Goal: Information Seeking & Learning: Learn about a topic

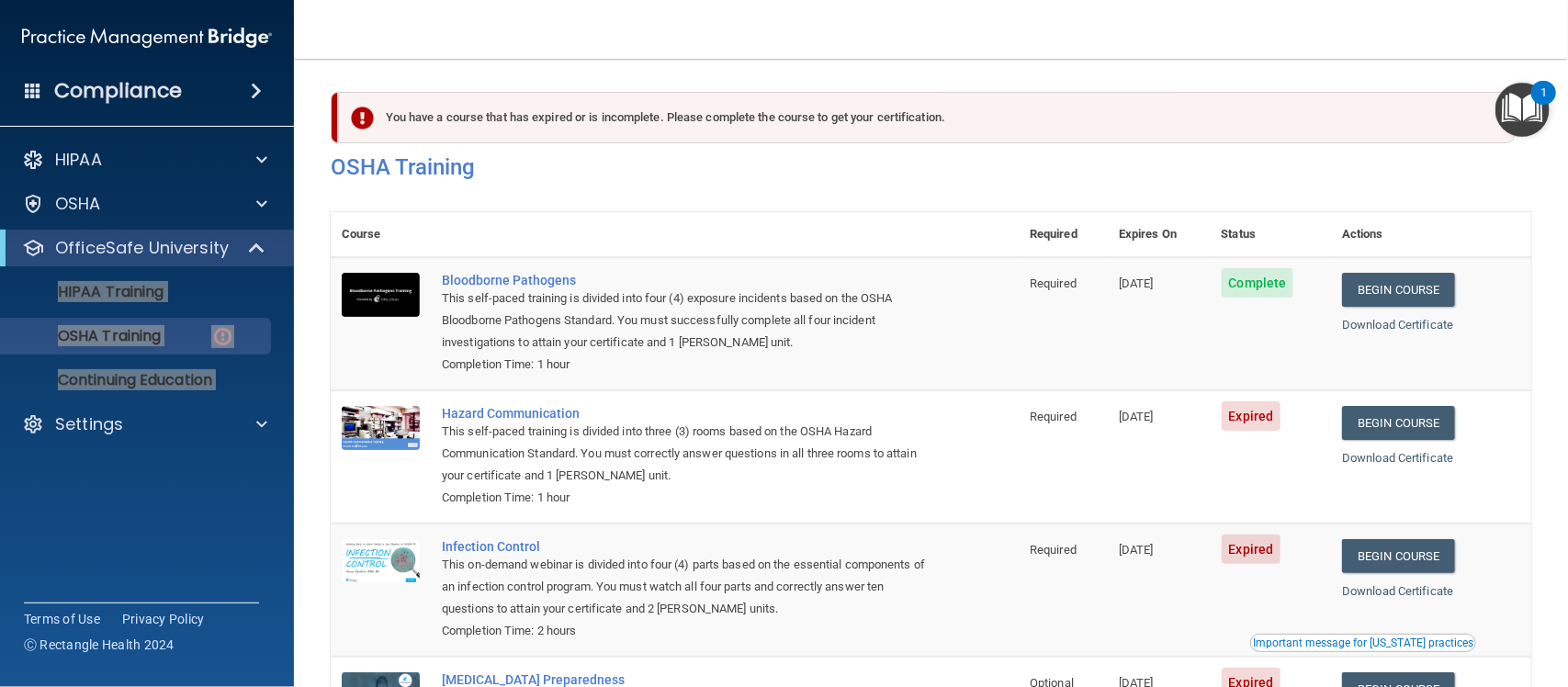
scroll to position [203, 0]
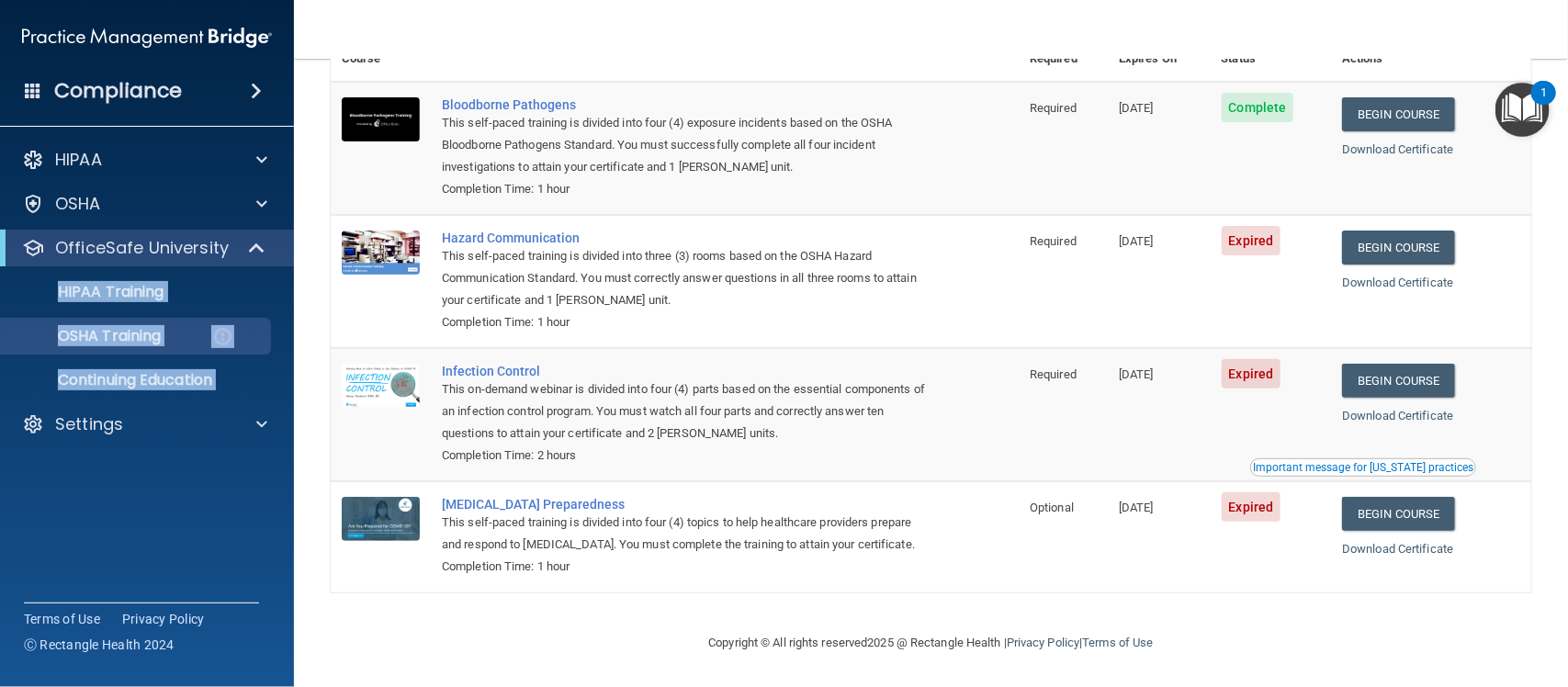
drag, startPoint x: 1070, startPoint y: 553, endPoint x: 1099, endPoint y: 546, distance: 29.8
click at [1070, 553] on td "Optional" at bounding box center [1063, 536] width 89 height 110
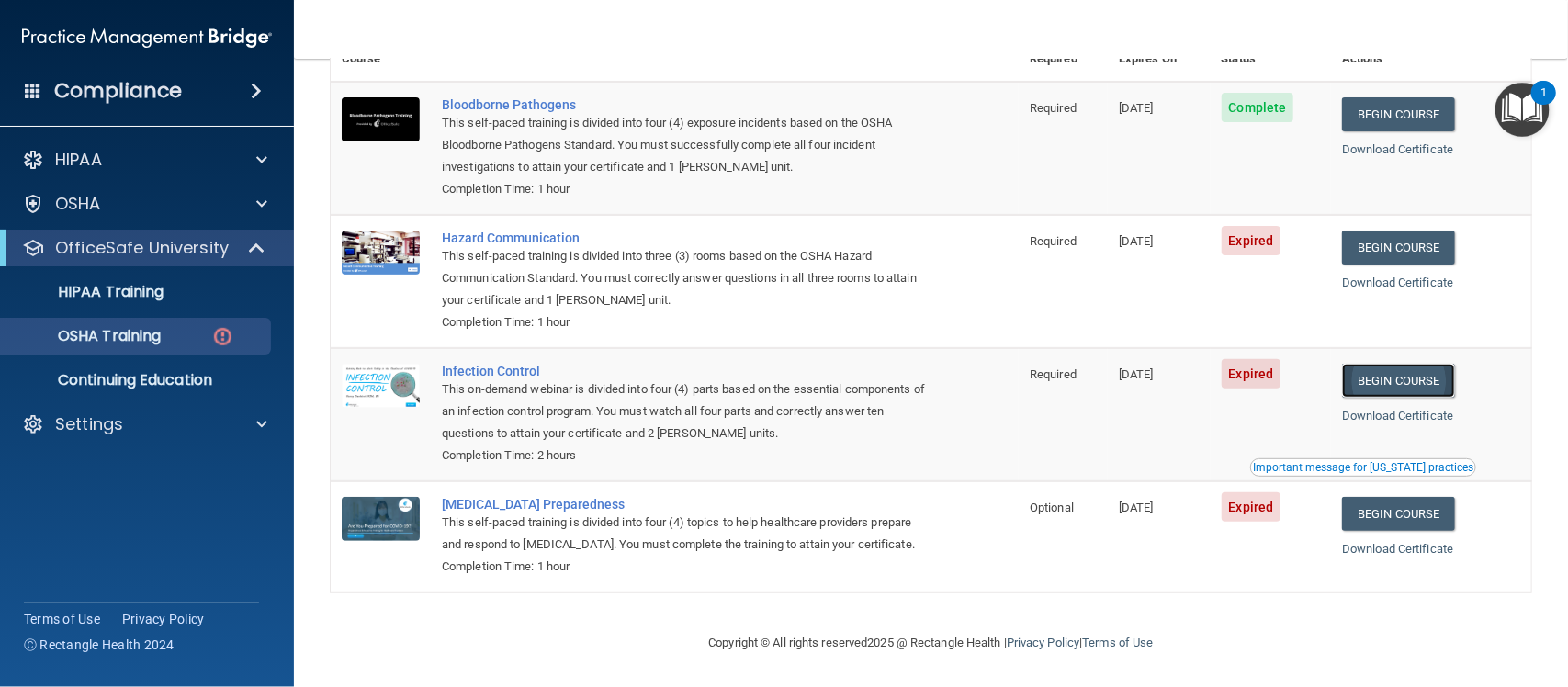
drag, startPoint x: 1401, startPoint y: 359, endPoint x: 1410, endPoint y: 349, distance: 13.5
click at [1410, 363] on link "Begin Course" at bounding box center [1397, 380] width 112 height 34
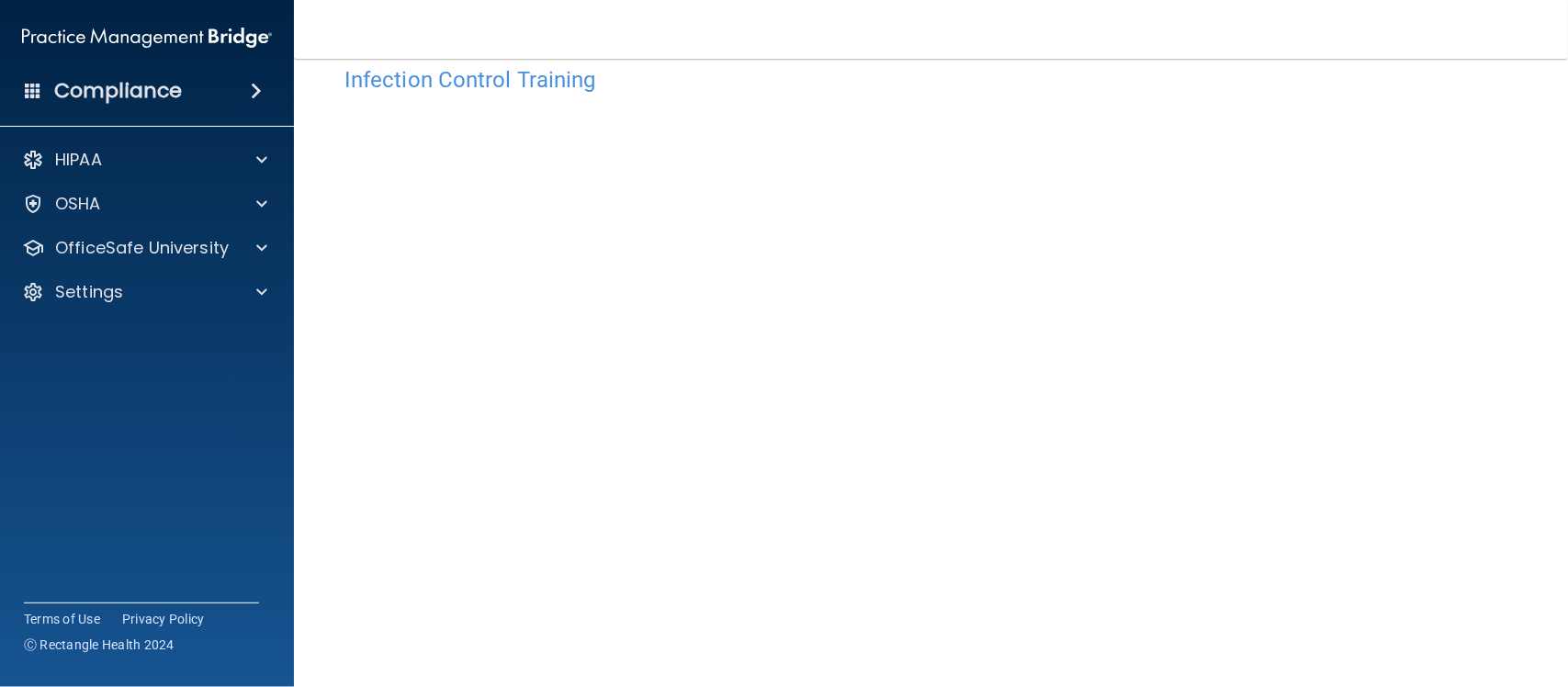
scroll to position [98, 0]
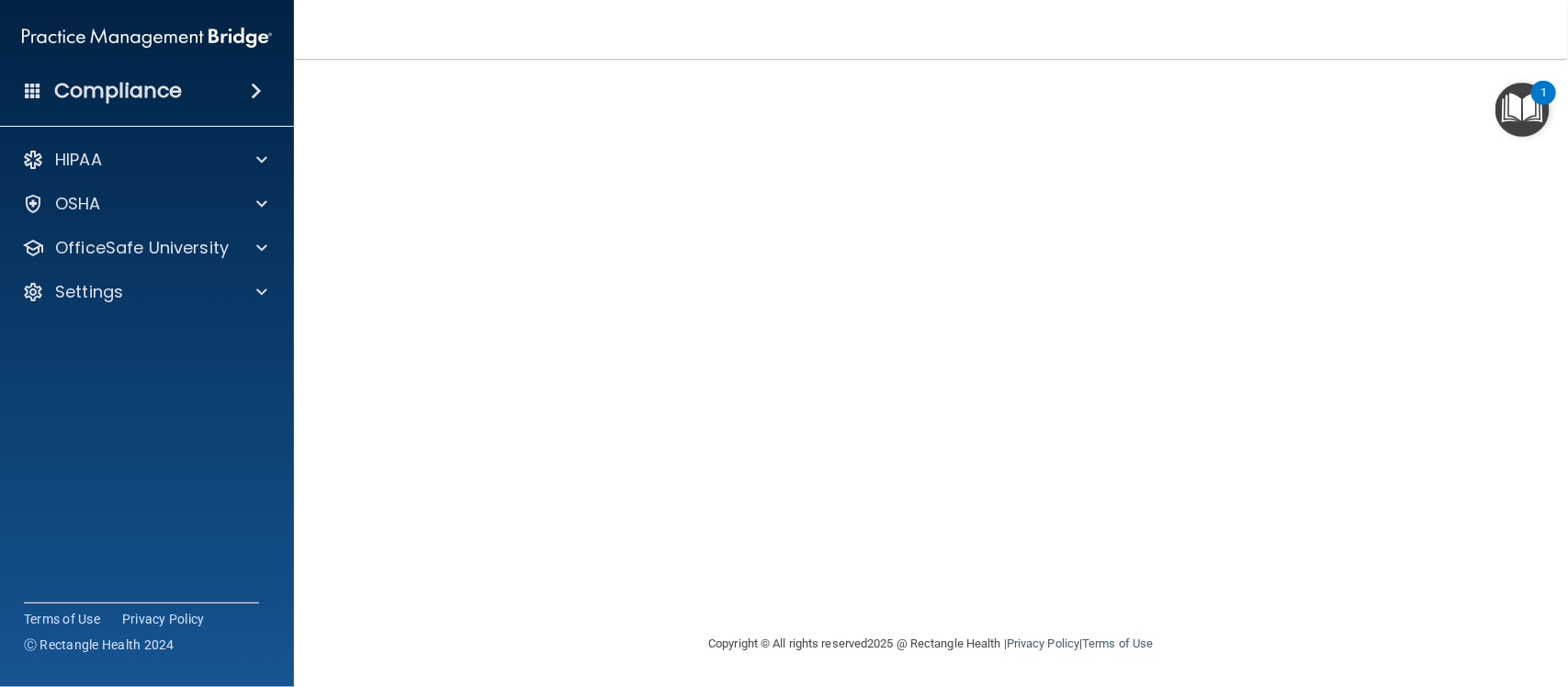
click at [1356, 144] on div "Infection Control Training This course doesn’t expire until 08/12/2025. Are you…" at bounding box center [931, 315] width 1200 height 635
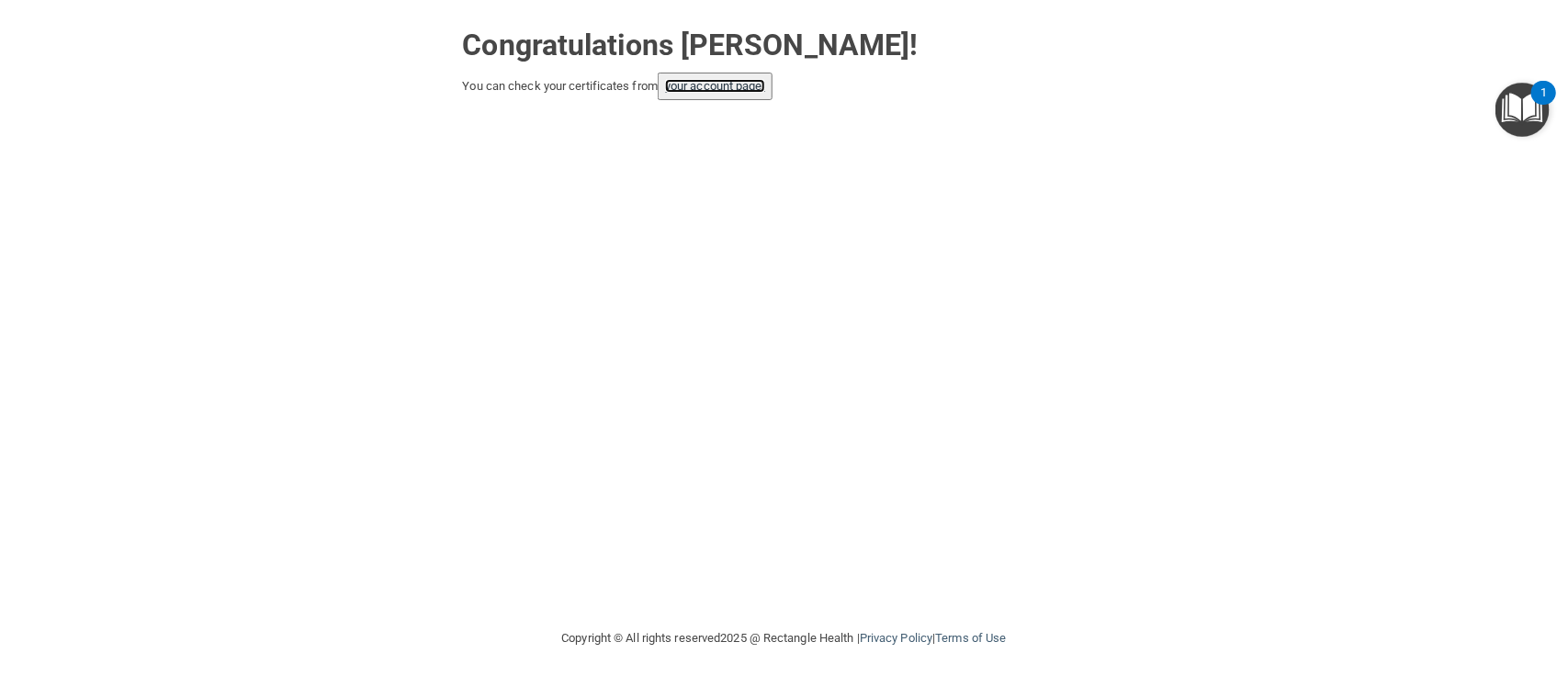
click at [709, 92] on link "your account page!" at bounding box center [715, 86] width 100 height 14
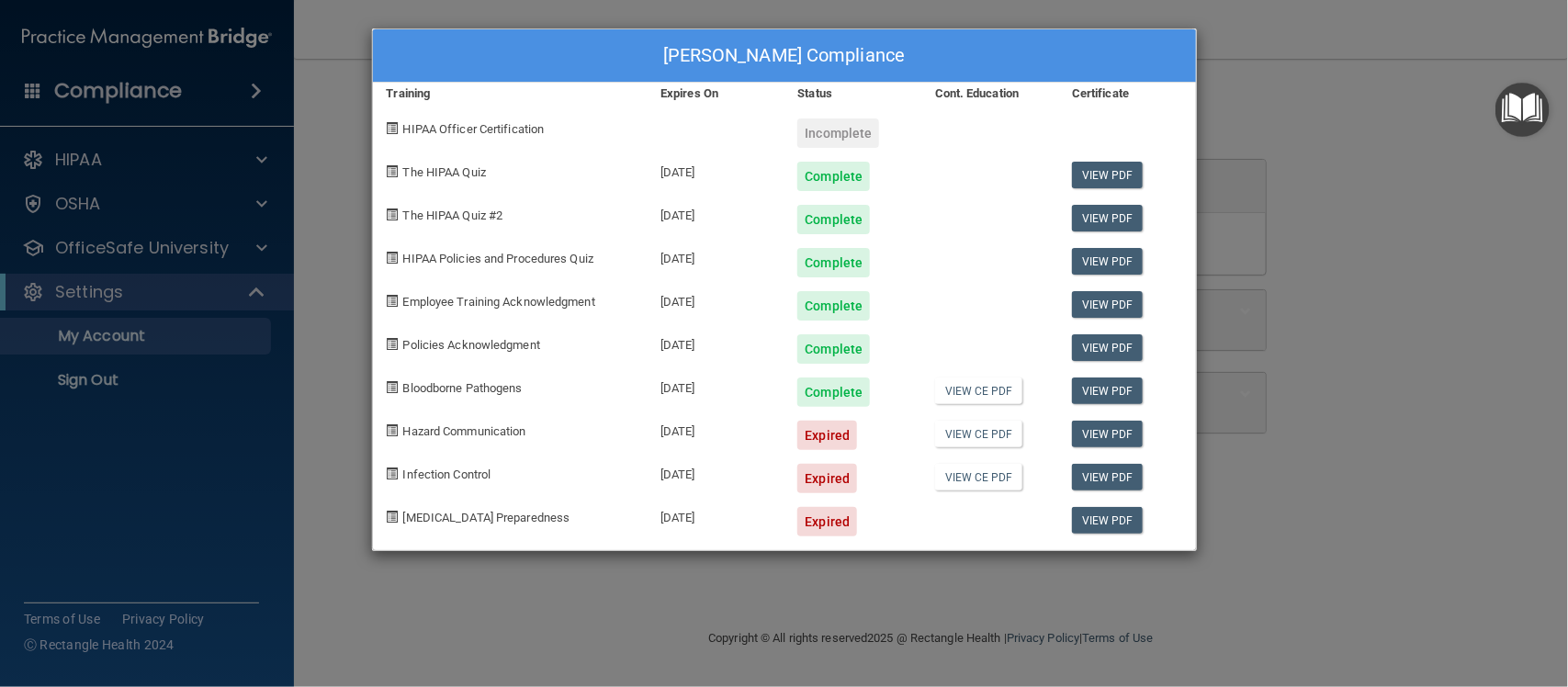
drag, startPoint x: 850, startPoint y: 431, endPoint x: 214, endPoint y: 204, distance: 675.3
click at [207, 196] on div "Kim Nannie's Compliance Training Expires On Status Cont. Education Certificate …" at bounding box center [784, 344] width 1568 height 687
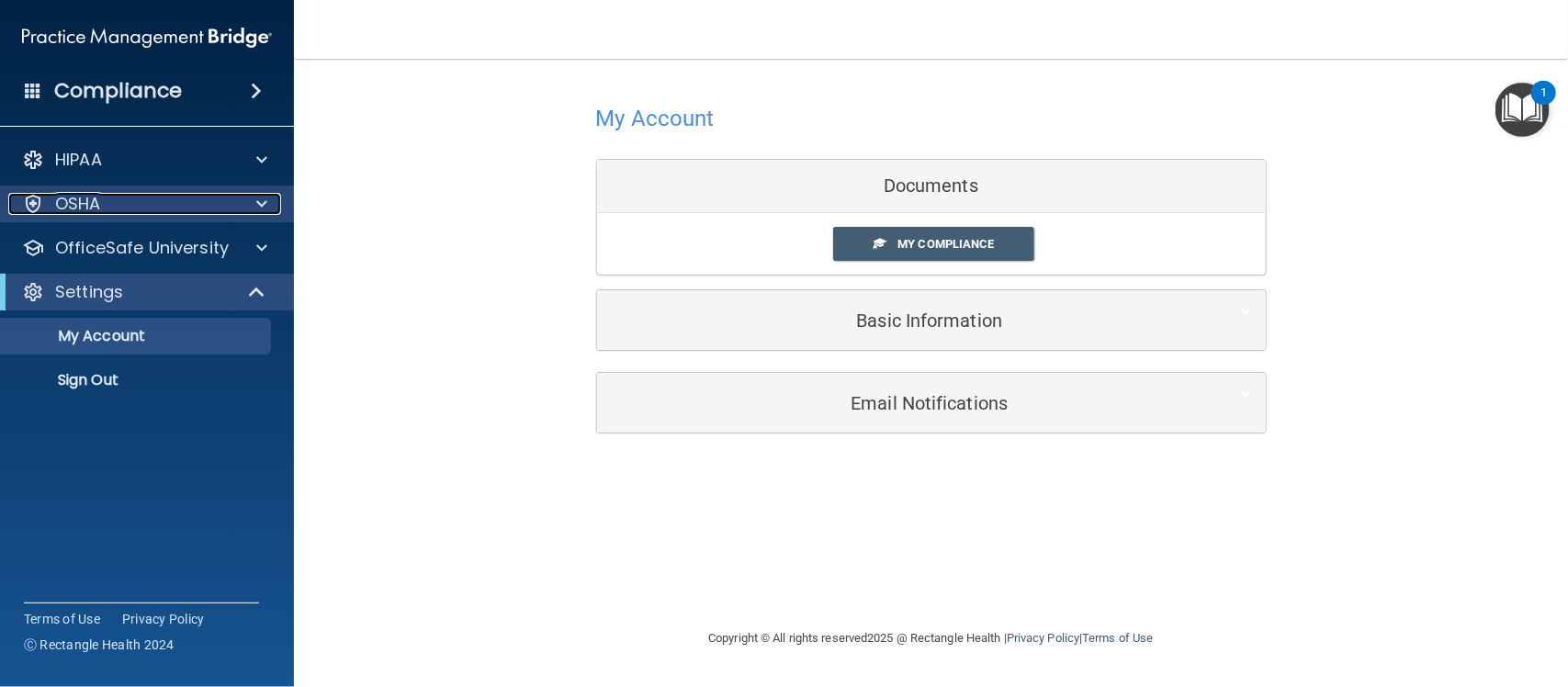
click at [268, 200] on div at bounding box center [259, 204] width 46 height 22
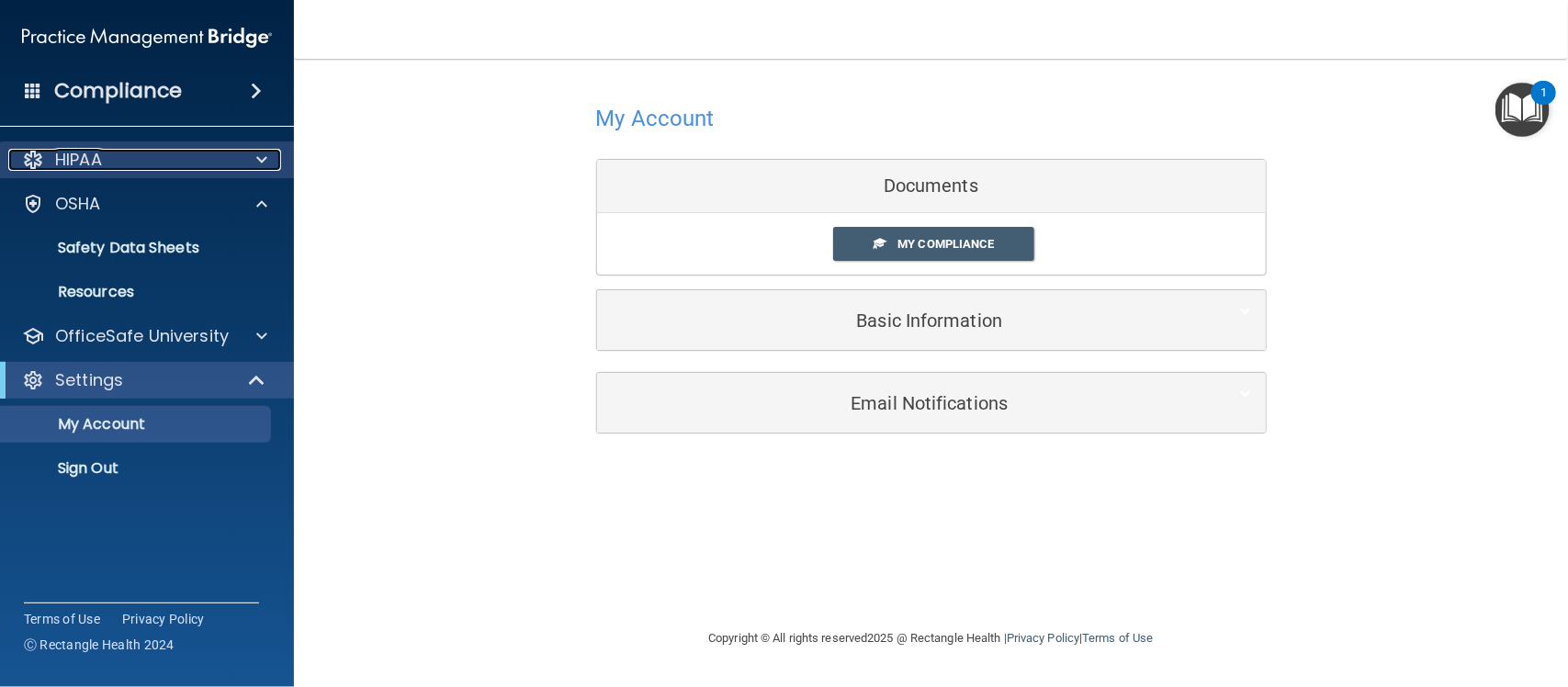
click at [259, 156] on span at bounding box center [262, 160] width 11 height 22
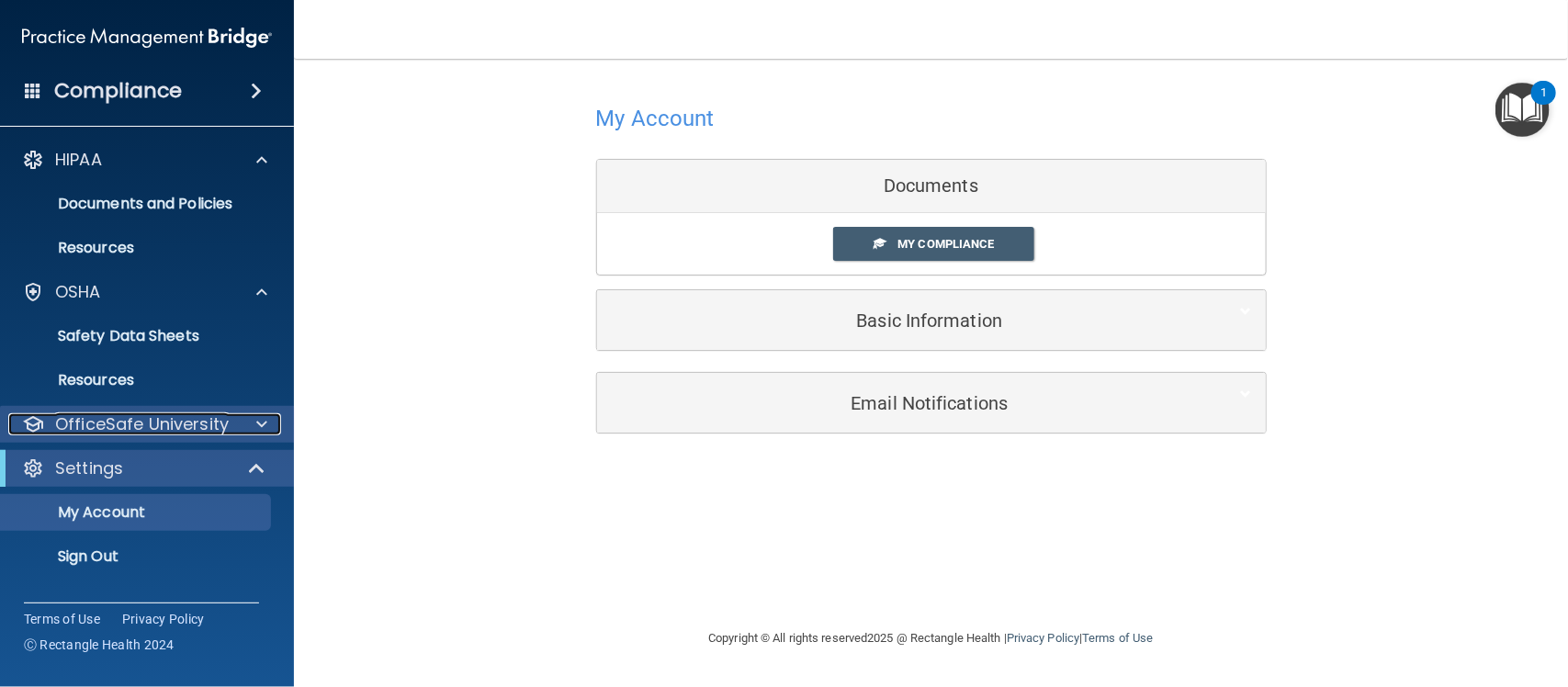
click at [255, 416] on div at bounding box center [259, 424] width 46 height 22
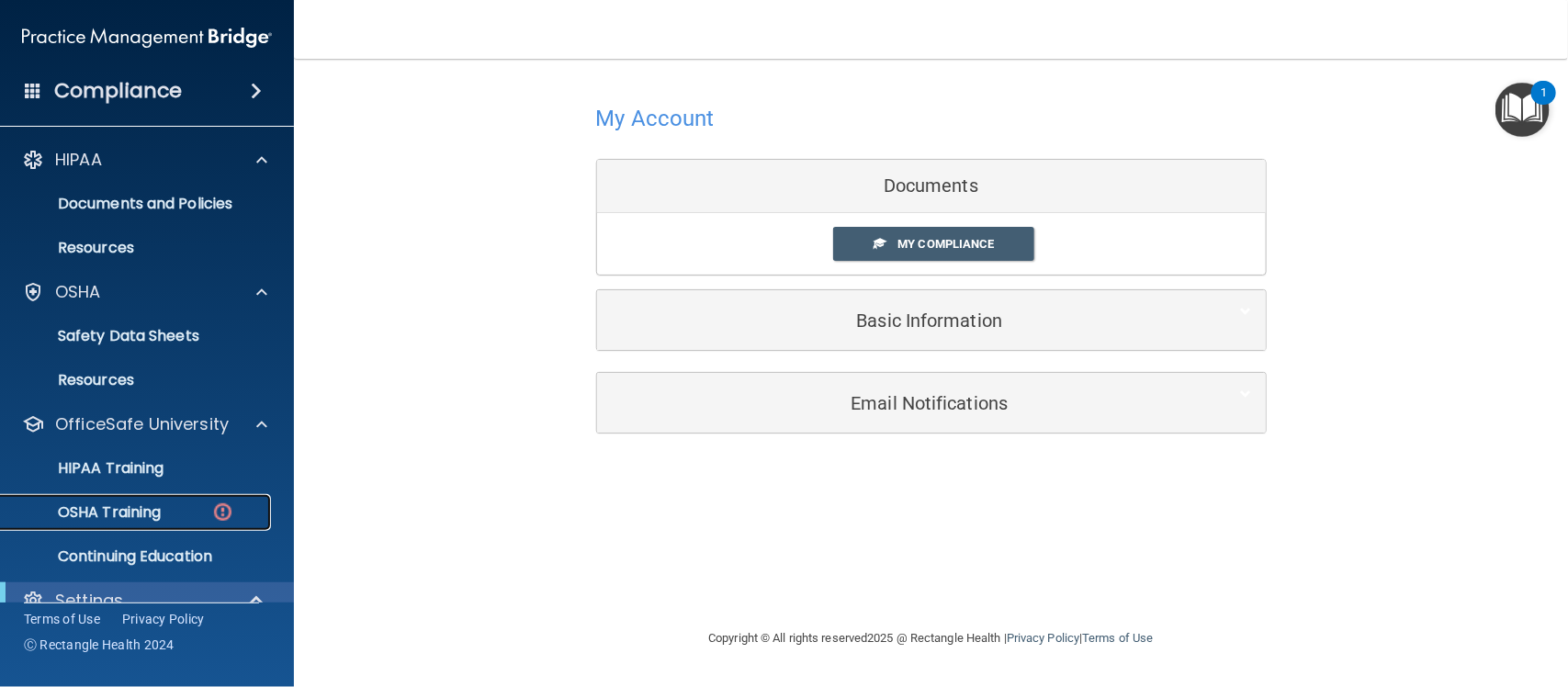
click at [120, 505] on p "OSHA Training" at bounding box center [86, 512] width 149 height 18
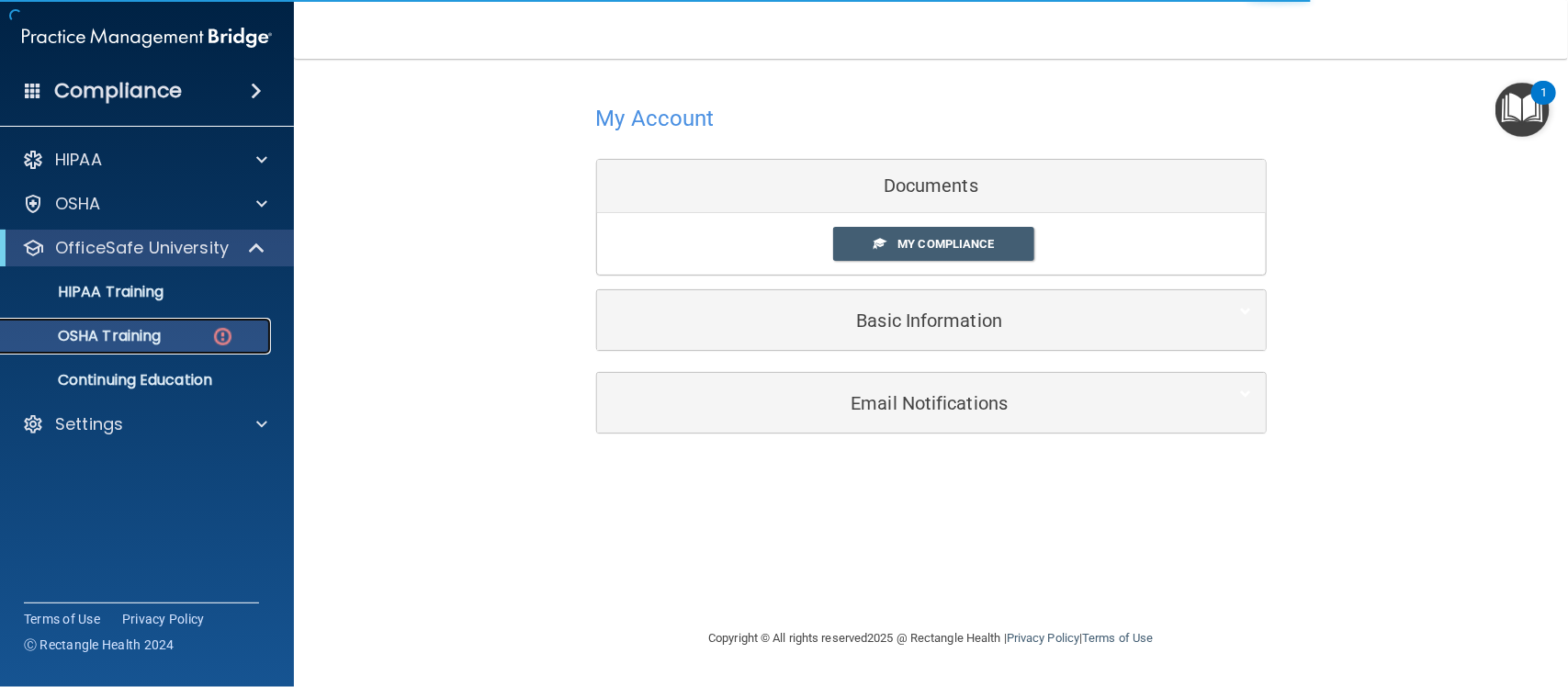
click at [222, 333] on img at bounding box center [222, 337] width 23 height 23
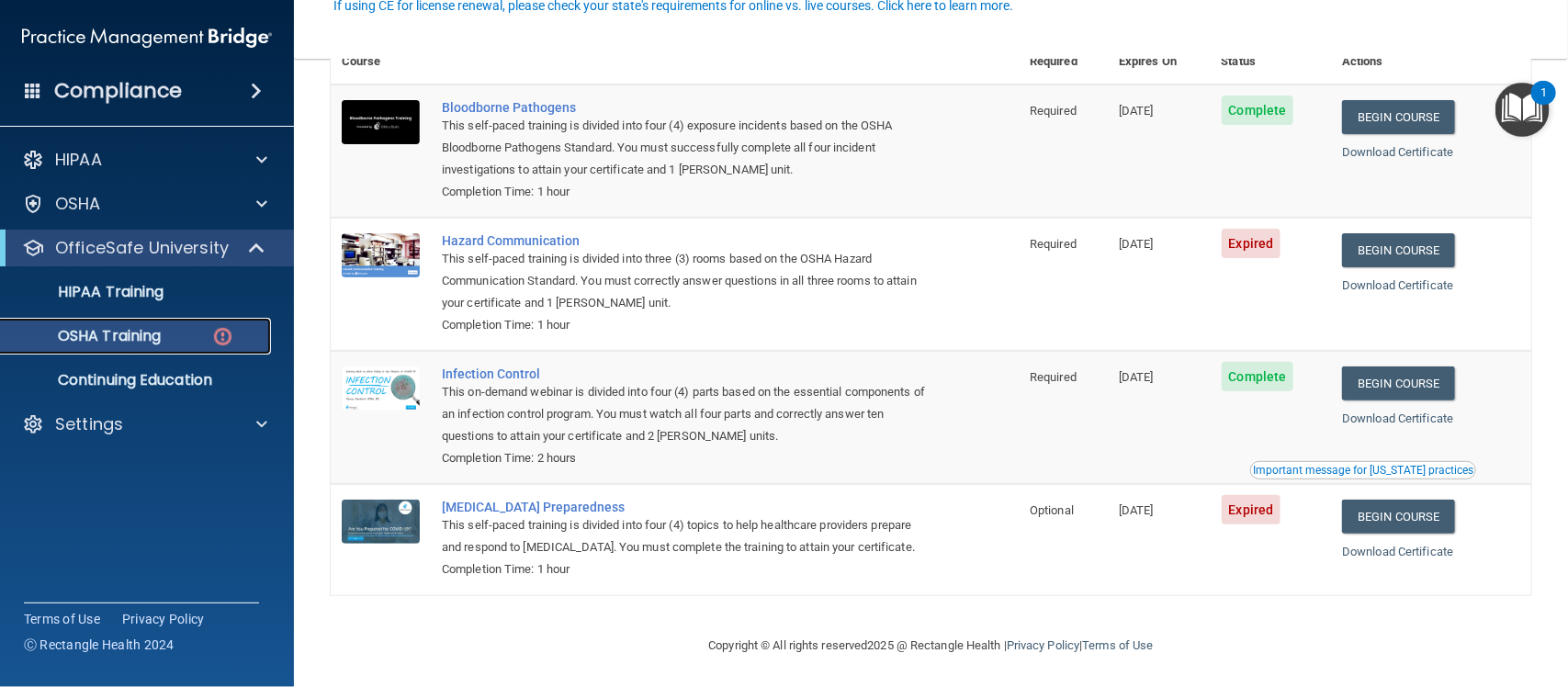
scroll to position [203, 0]
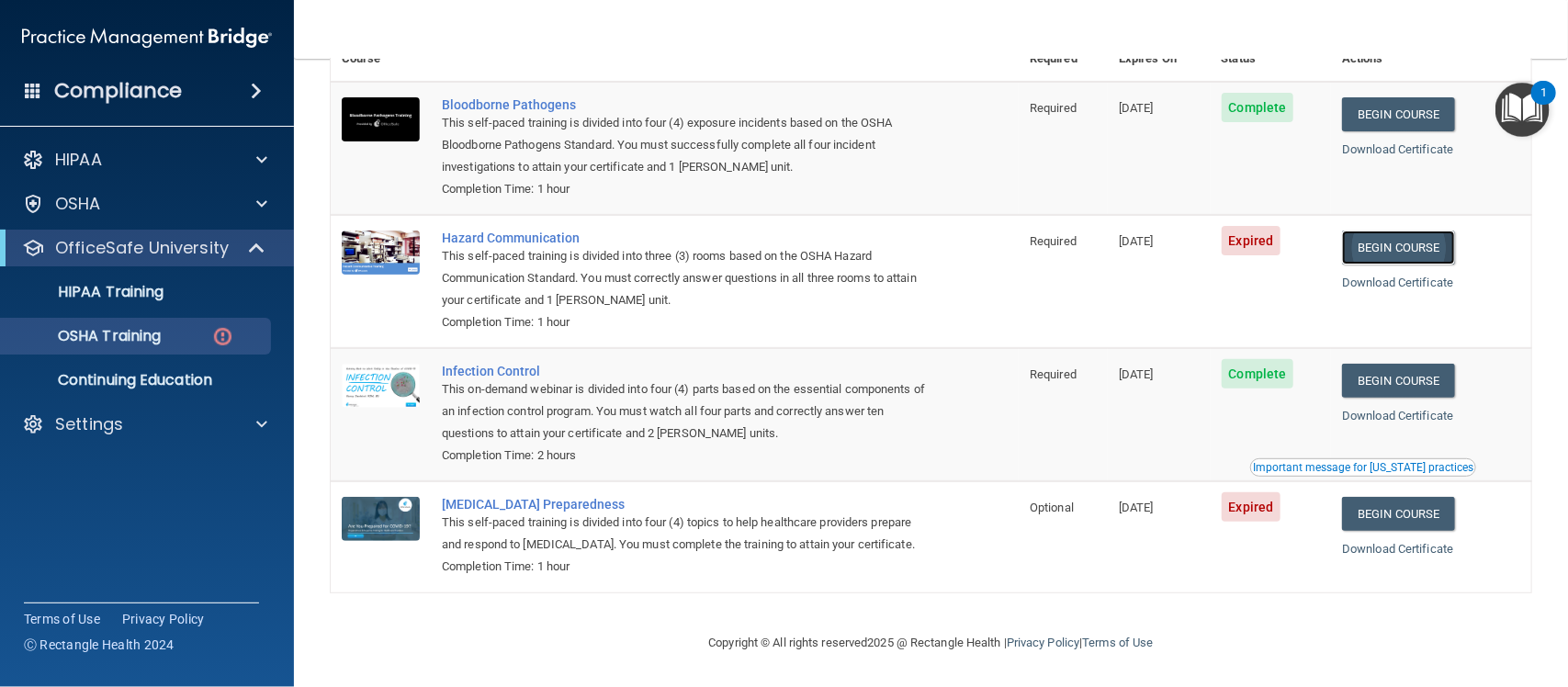
click at [1400, 231] on link "Begin Course" at bounding box center [1397, 248] width 112 height 34
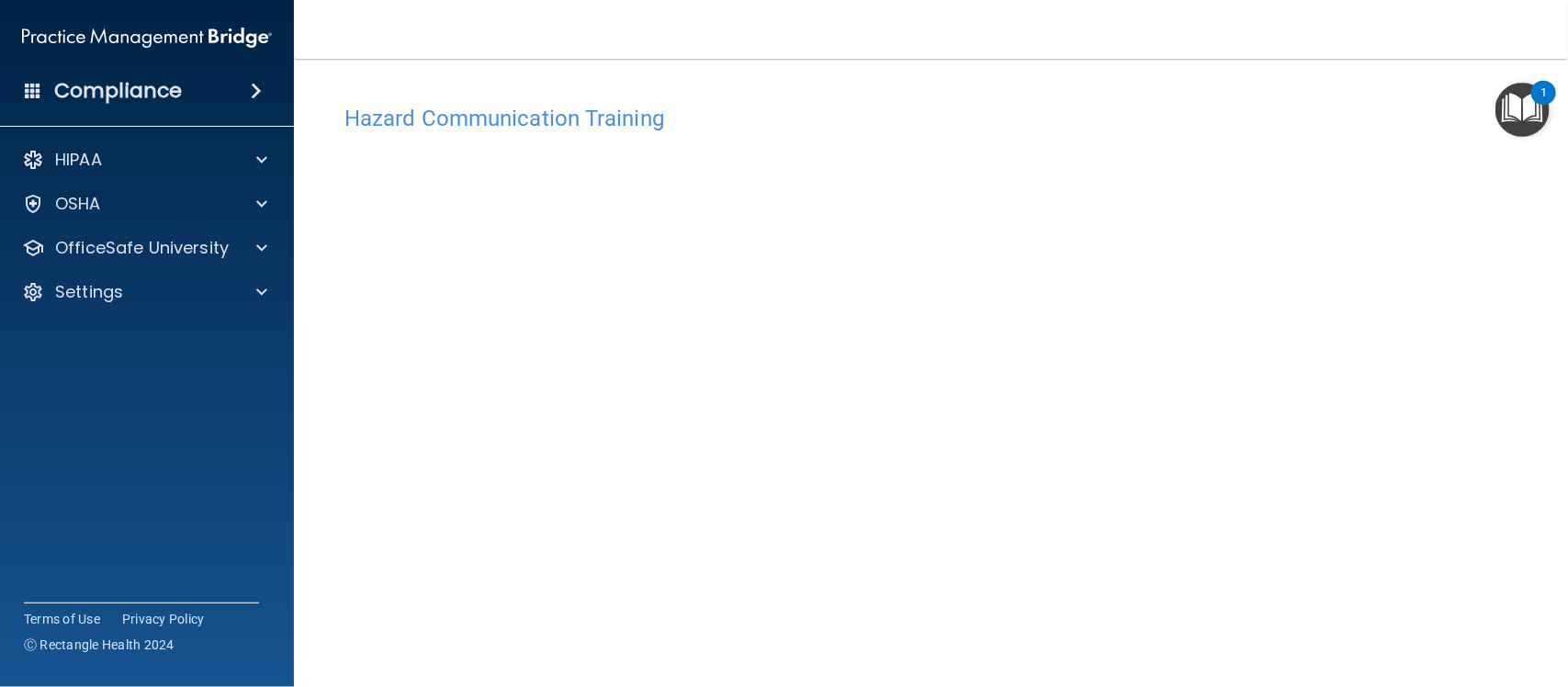
scroll to position [3, 0]
click at [1392, 124] on h4 "Hazard Communication Training" at bounding box center [931, 116] width 1173 height 24
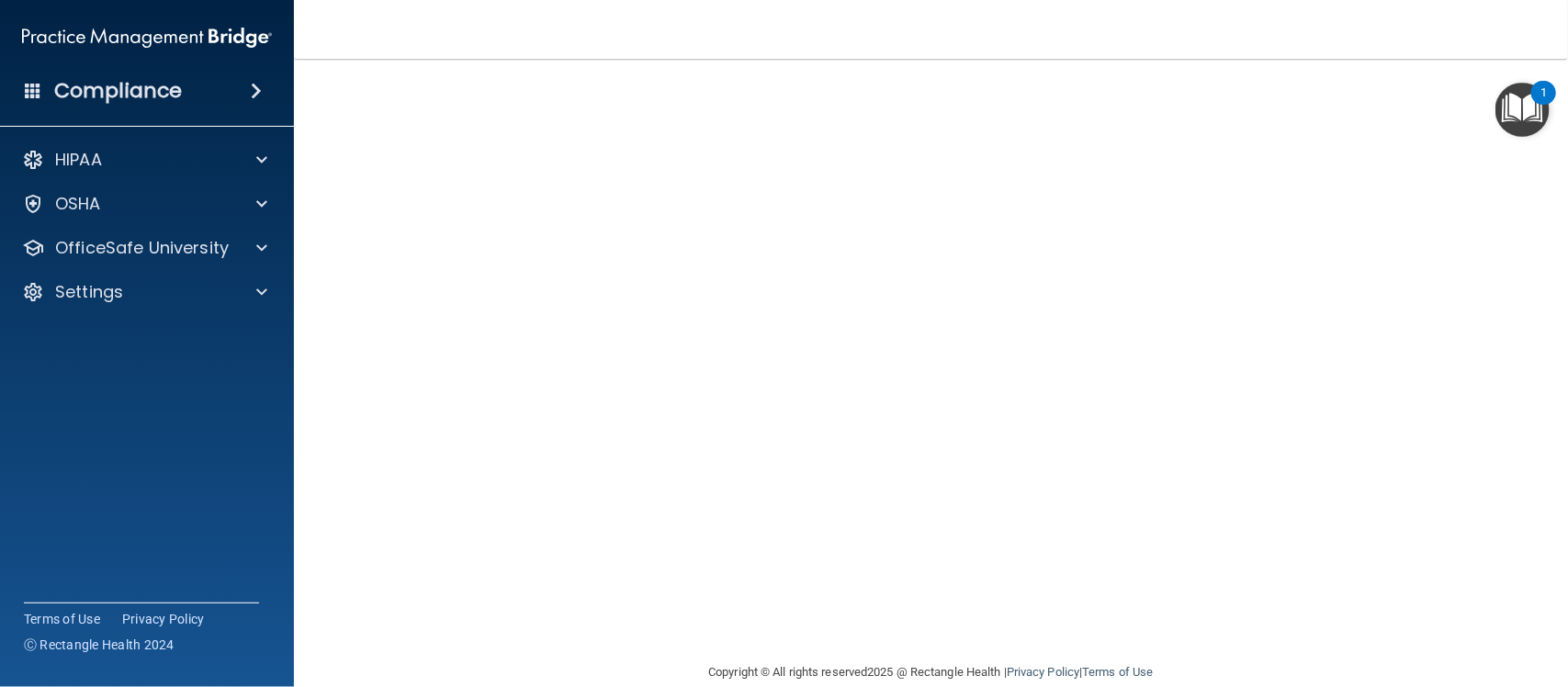
scroll to position [130, 0]
drag, startPoint x: 957, startPoint y: 622, endPoint x: 1434, endPoint y: 438, distance: 511.3
click at [1434, 438] on div "Hazard Communication Training This course doesn’t expire until [DATE]. Are you …" at bounding box center [931, 305] width 1200 height 677
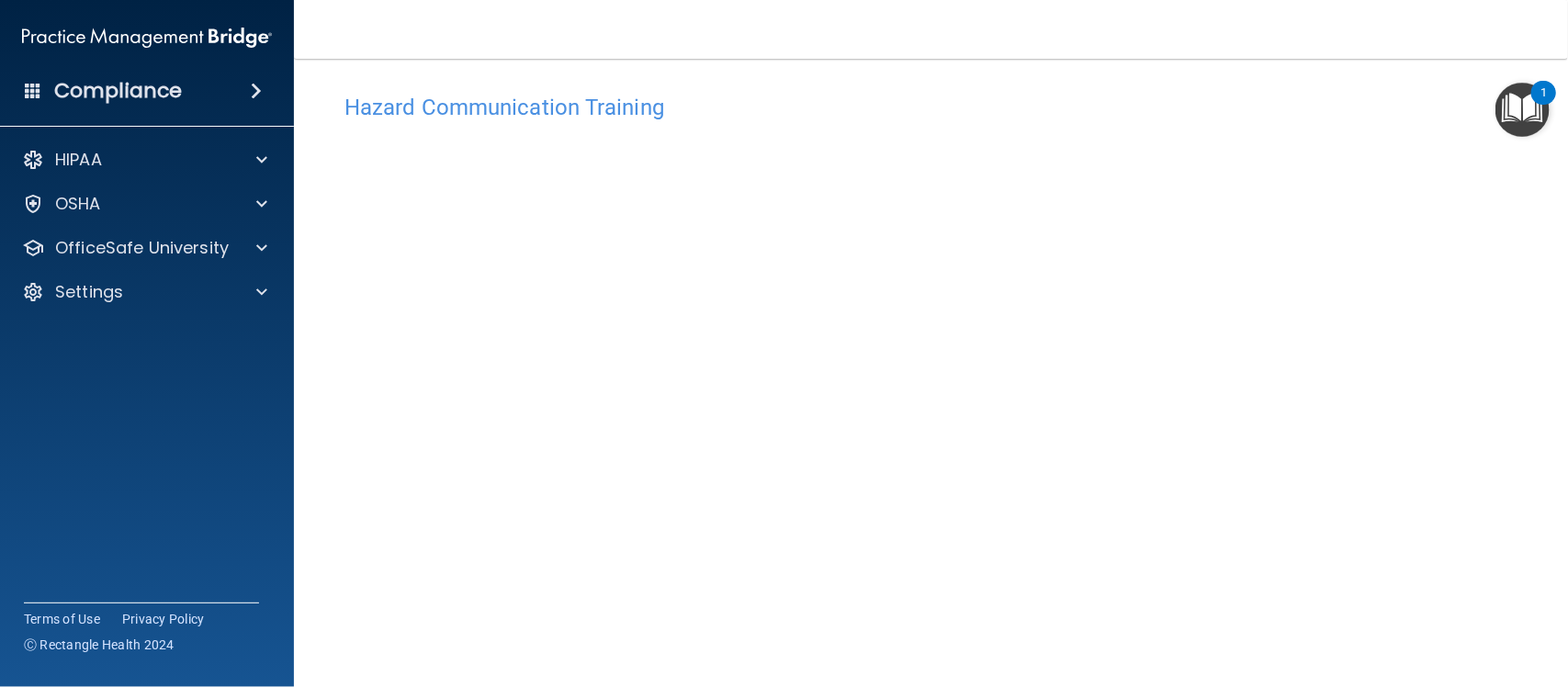
scroll to position [0, 0]
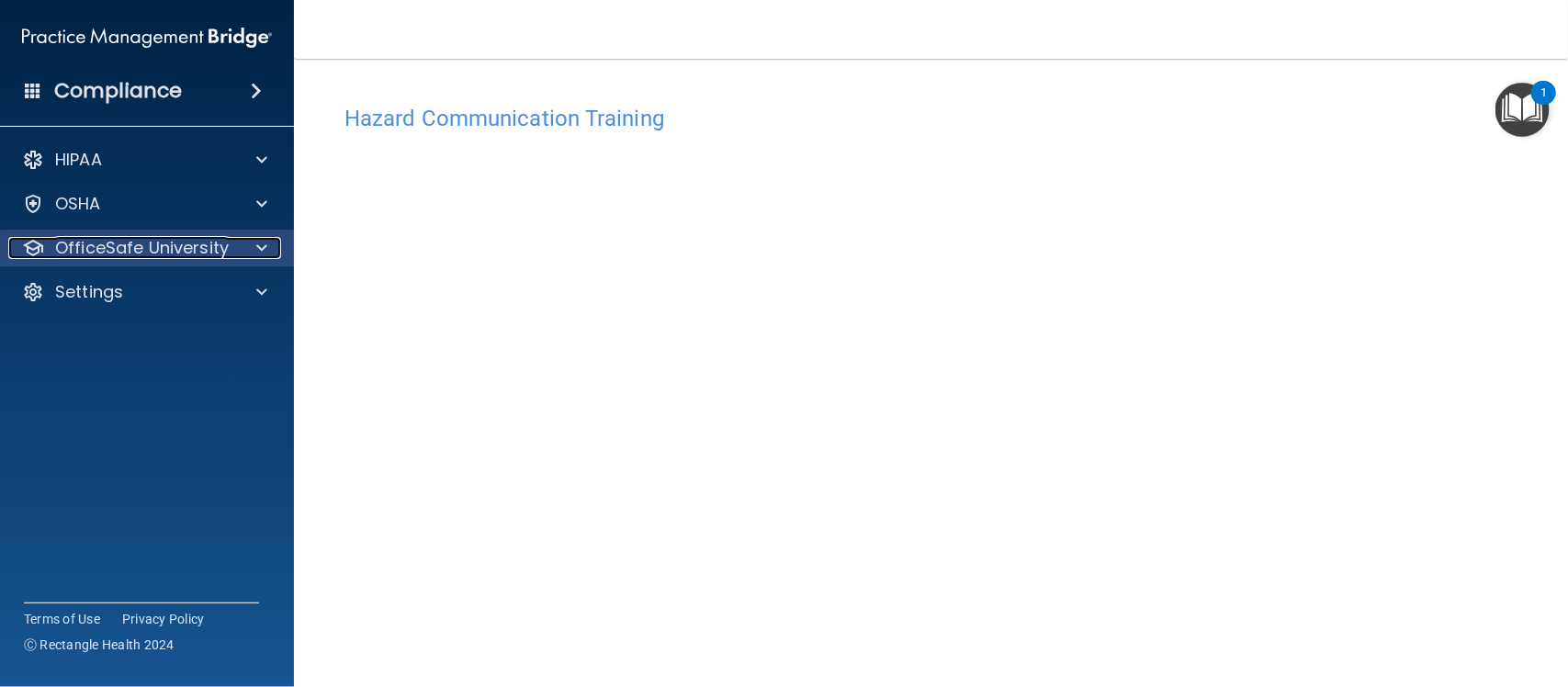
click at [264, 246] on span at bounding box center [262, 248] width 11 height 22
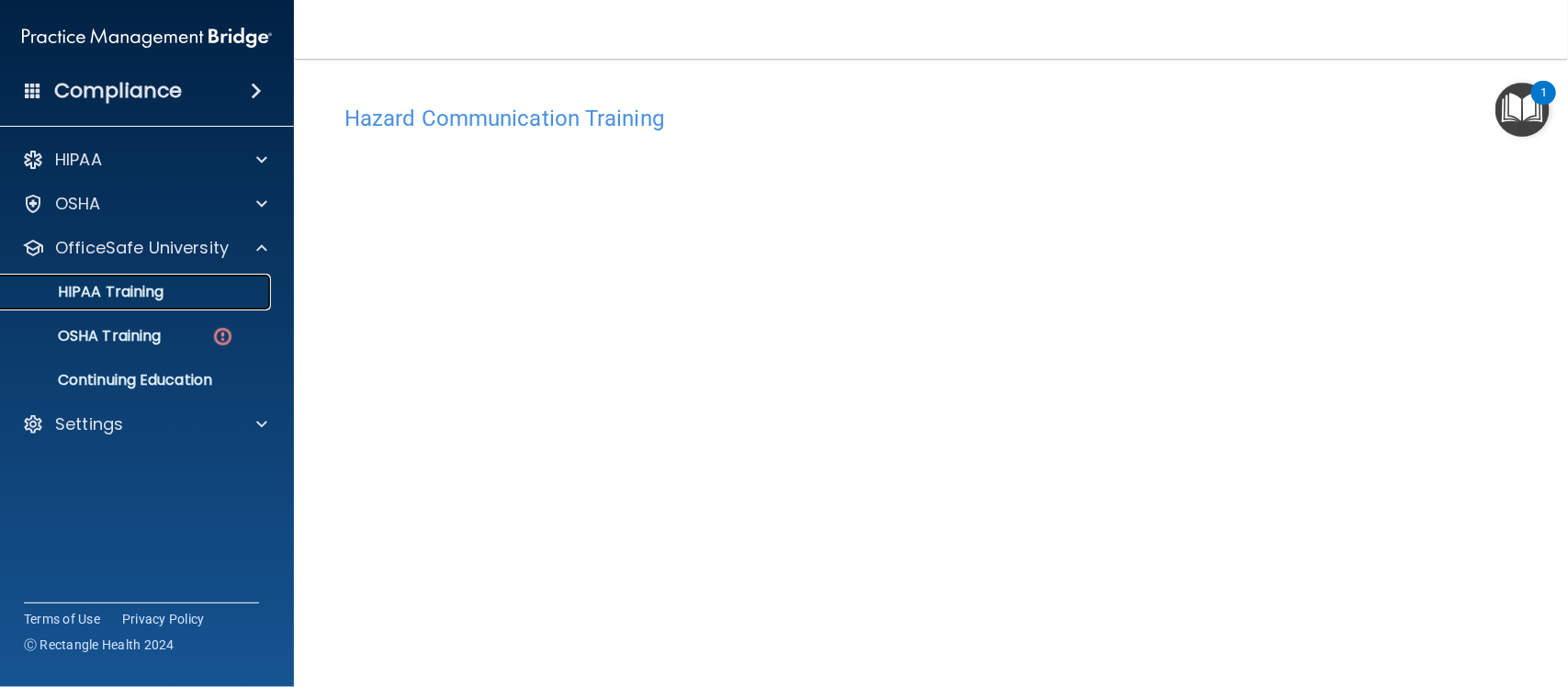
click at [149, 291] on p "HIPAA Training" at bounding box center [88, 292] width 152 height 18
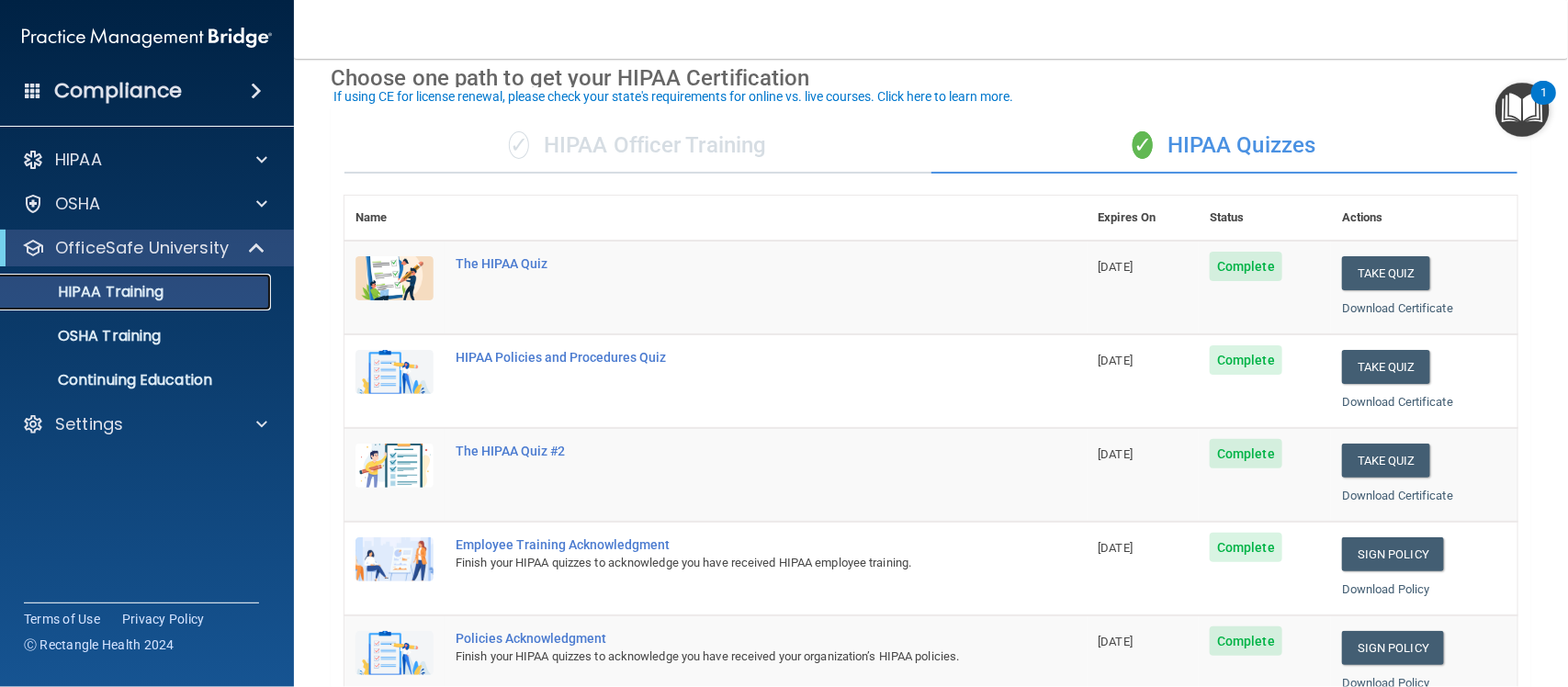
scroll to position [80, 0]
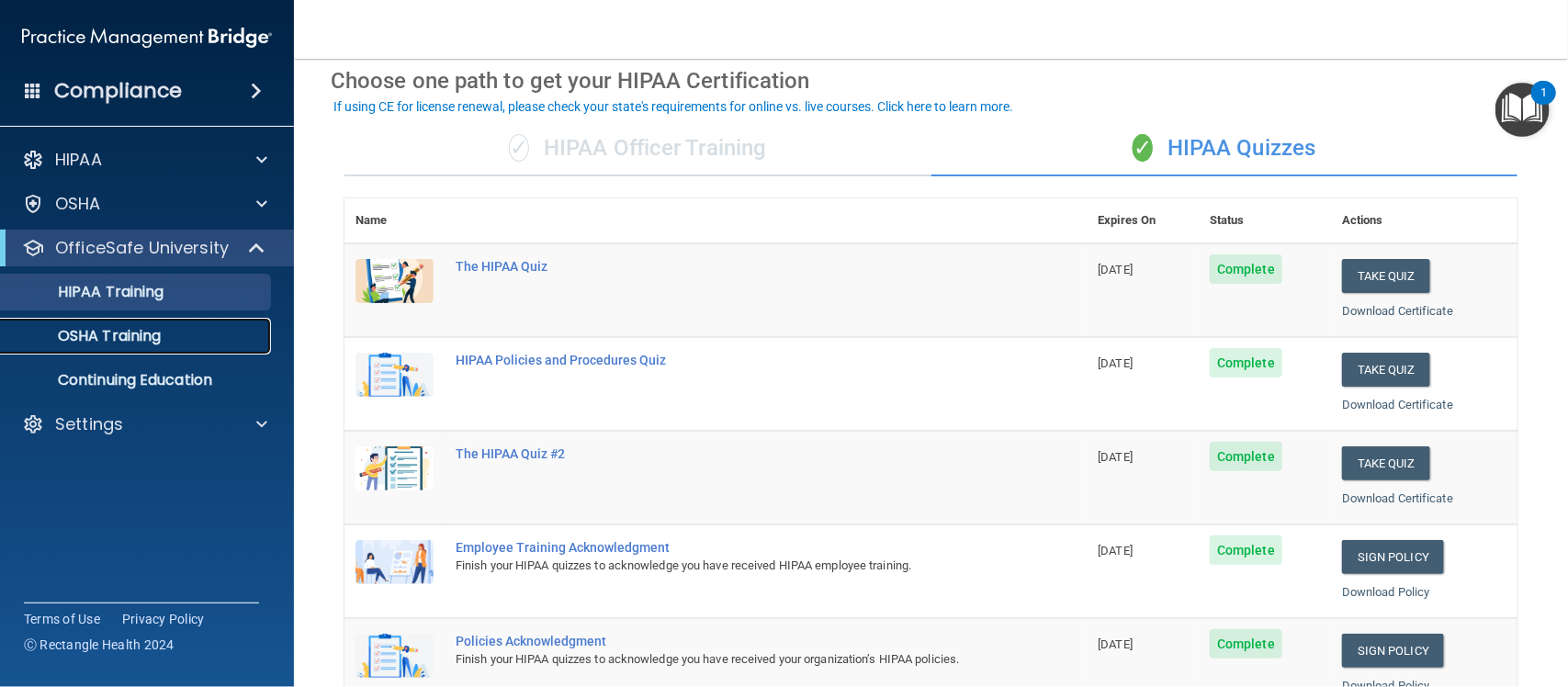
click at [145, 337] on p "OSHA Training" at bounding box center [86, 336] width 149 height 18
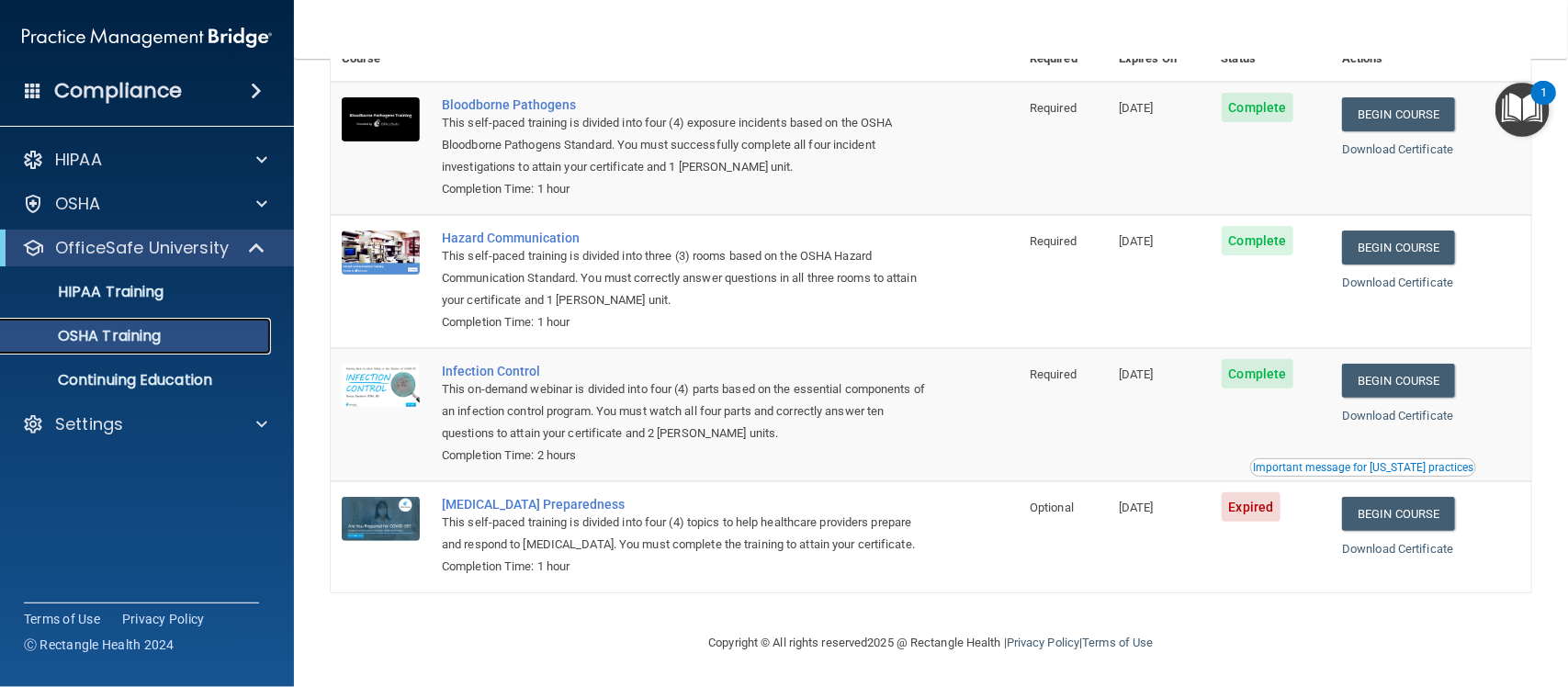
scroll to position [149, 0]
click at [222, 373] on p "Continuing Education" at bounding box center [137, 379] width 251 height 18
